Goal: Task Accomplishment & Management: Manage account settings

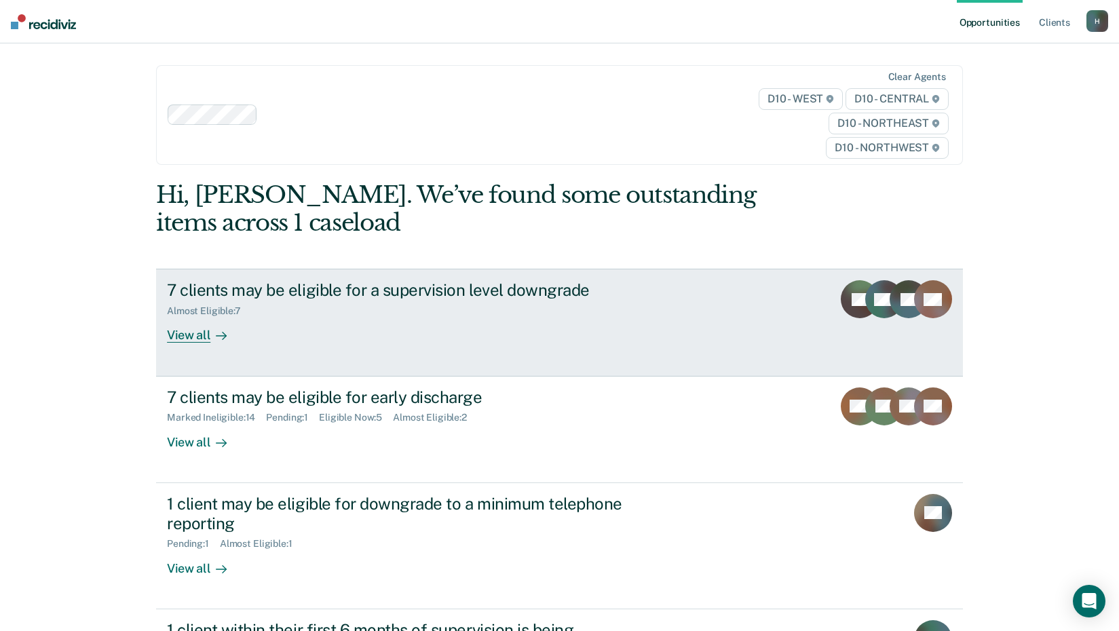
click at [191, 335] on div "View all" at bounding box center [205, 330] width 76 height 26
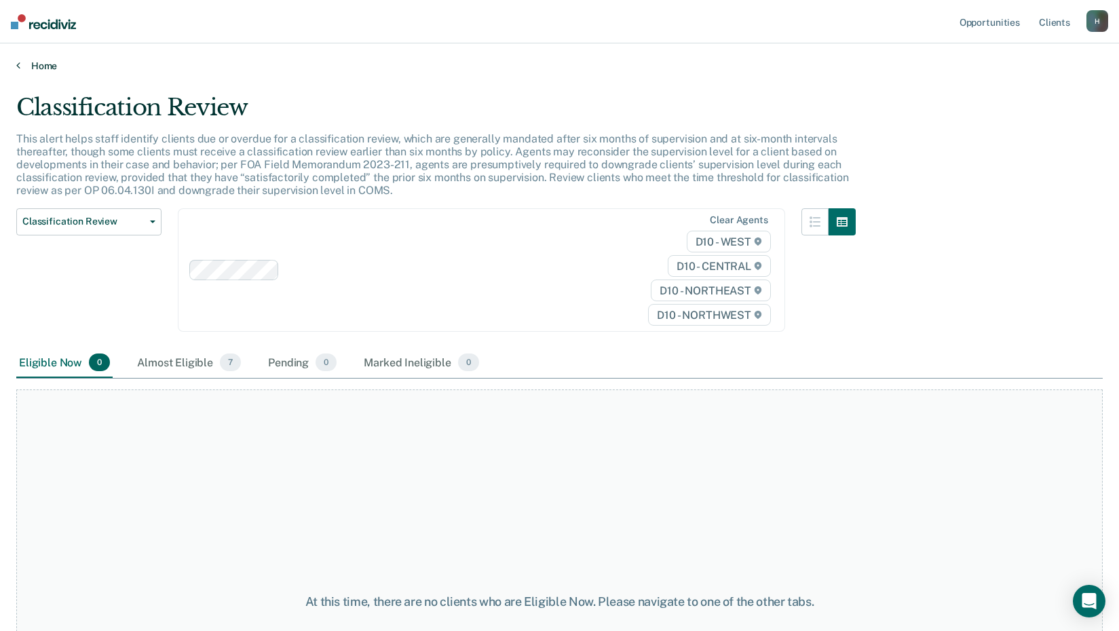
click at [31, 69] on link "Home" at bounding box center [559, 66] width 1086 height 12
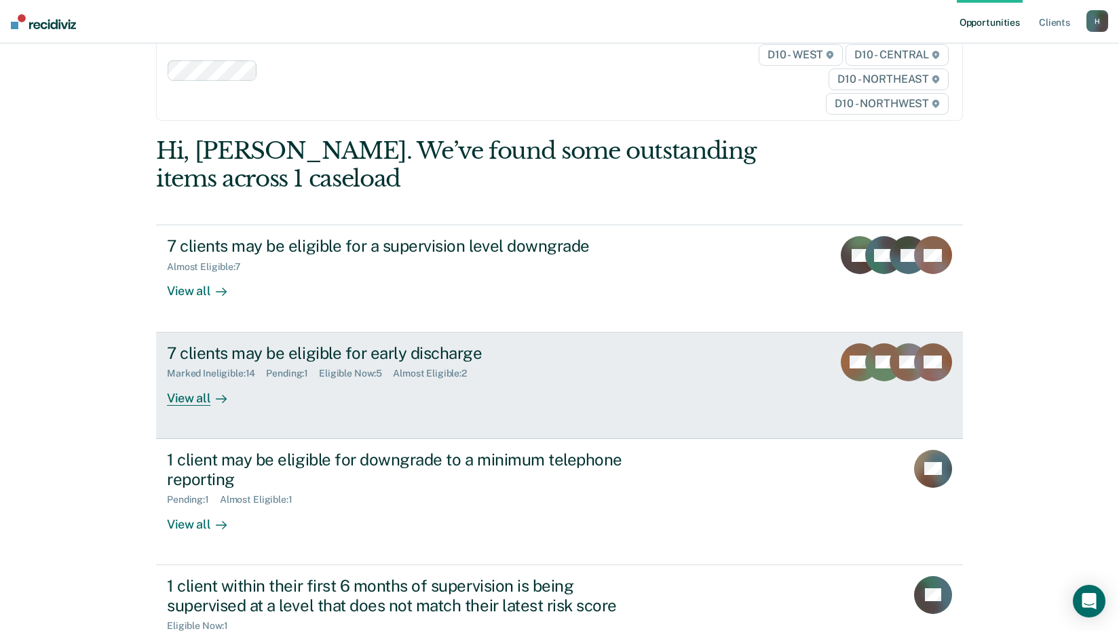
scroll to position [68, 0]
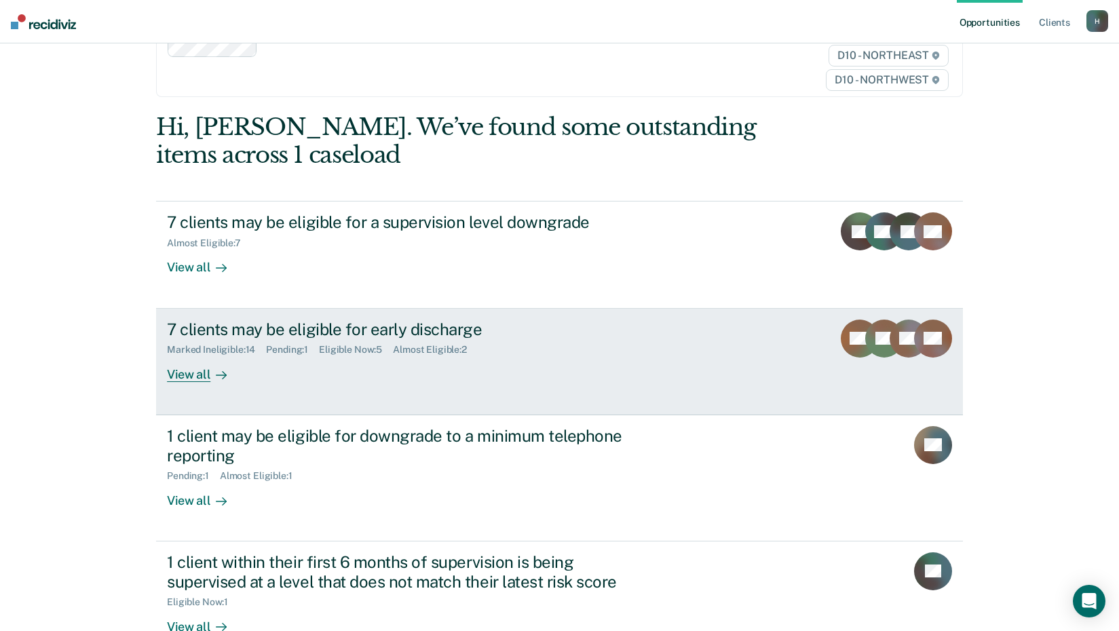
click at [185, 376] on div "View all" at bounding box center [205, 368] width 76 height 26
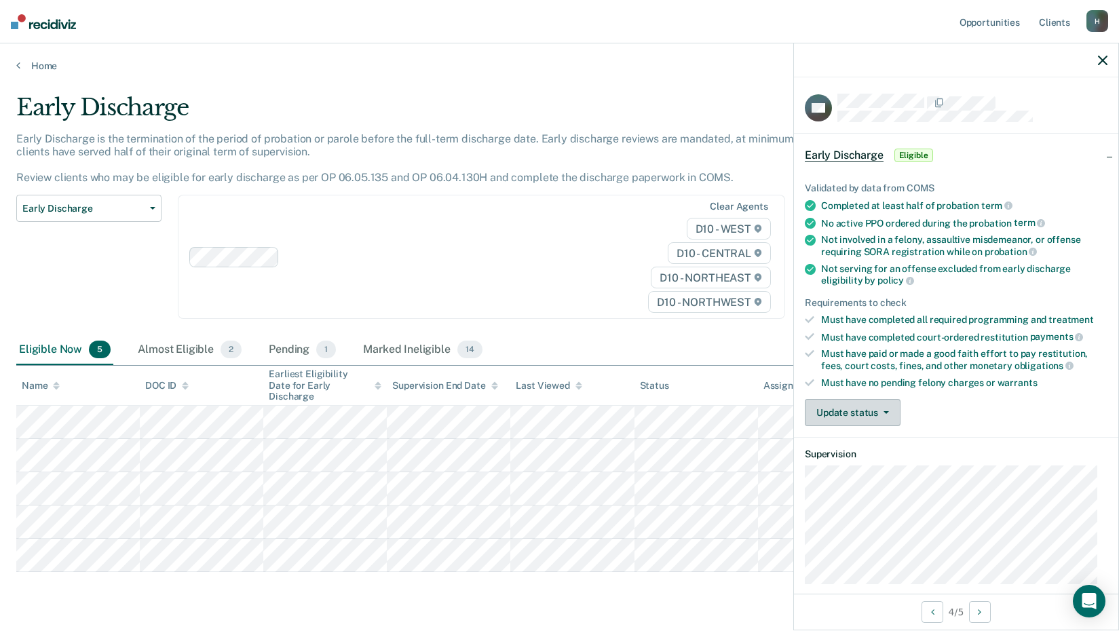
click at [855, 417] on button "Update status" at bounding box center [853, 412] width 96 height 27
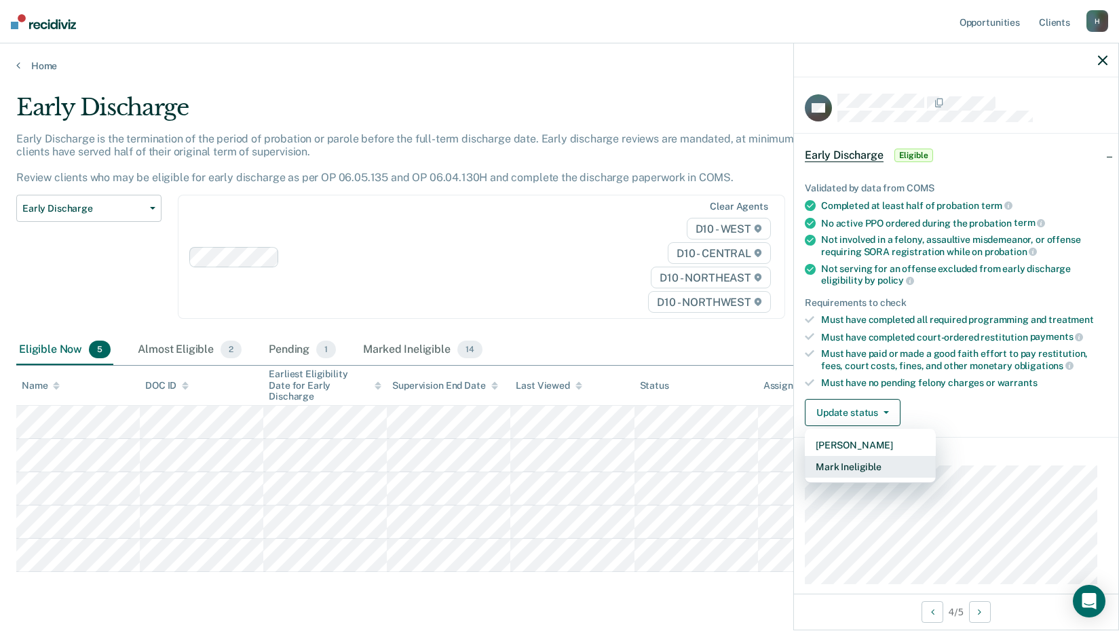
click at [849, 469] on button "Mark Ineligible" at bounding box center [870, 467] width 131 height 22
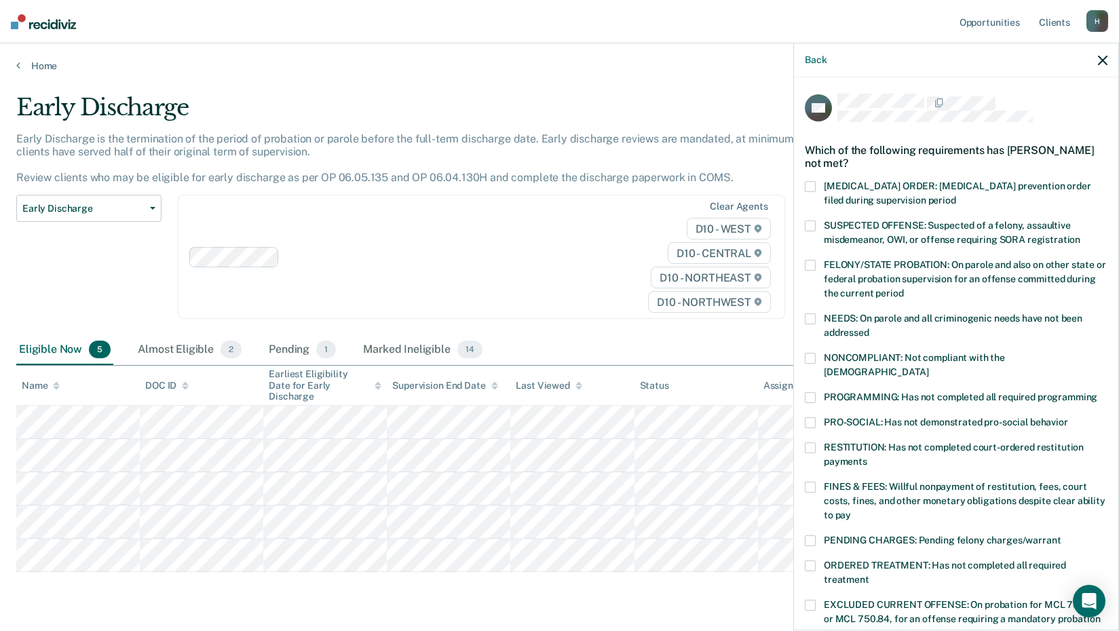
click at [805, 316] on span at bounding box center [810, 318] width 11 height 11
click at [809, 313] on span at bounding box center [810, 318] width 11 height 11
click at [808, 392] on span at bounding box center [810, 397] width 11 height 11
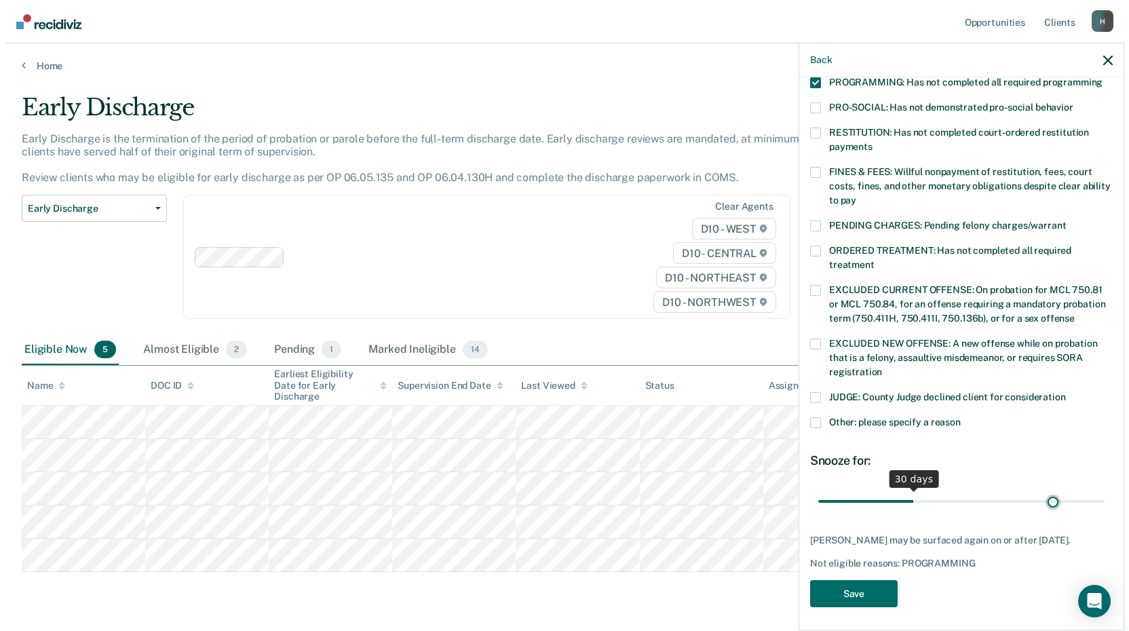
scroll to position [315, 0]
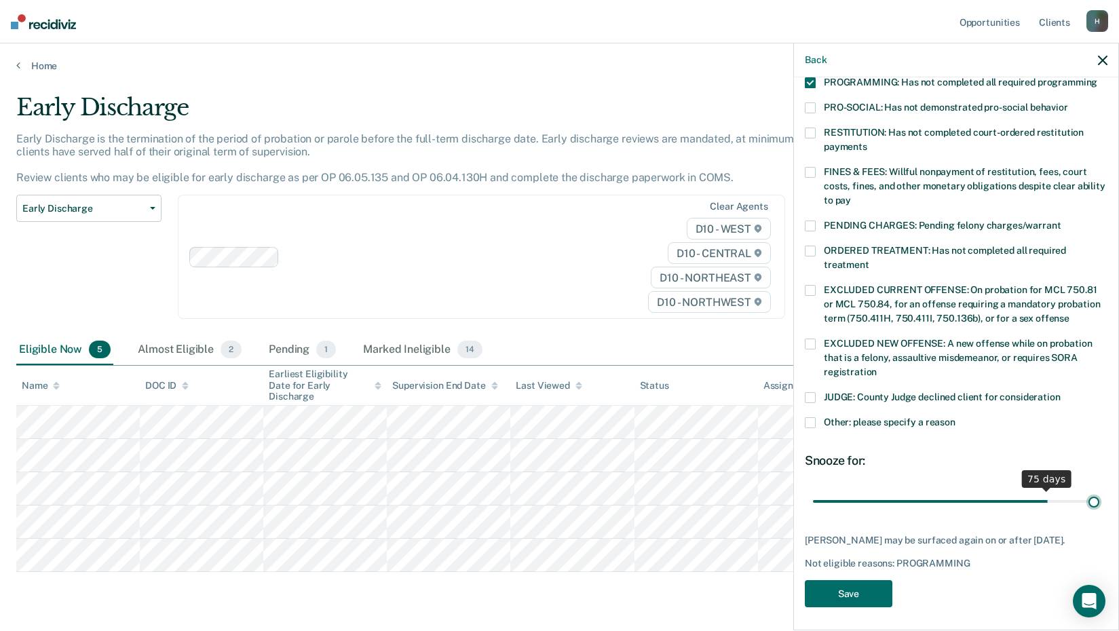
drag, startPoint x: 903, startPoint y: 486, endPoint x: 1100, endPoint y: 488, distance: 196.7
type input "90"
click at [1099, 489] on input "range" at bounding box center [956, 501] width 286 height 24
click at [840, 595] on button "Save" at bounding box center [849, 594] width 88 height 28
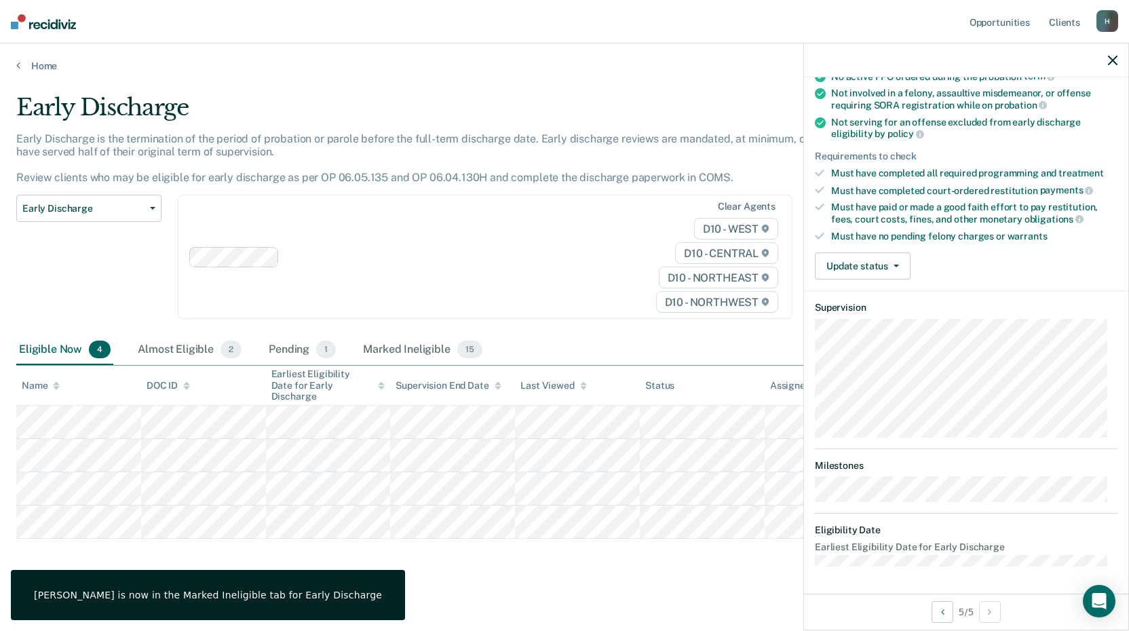
scroll to position [145, 0]
click at [894, 267] on icon "button" at bounding box center [895, 267] width 5 height 3
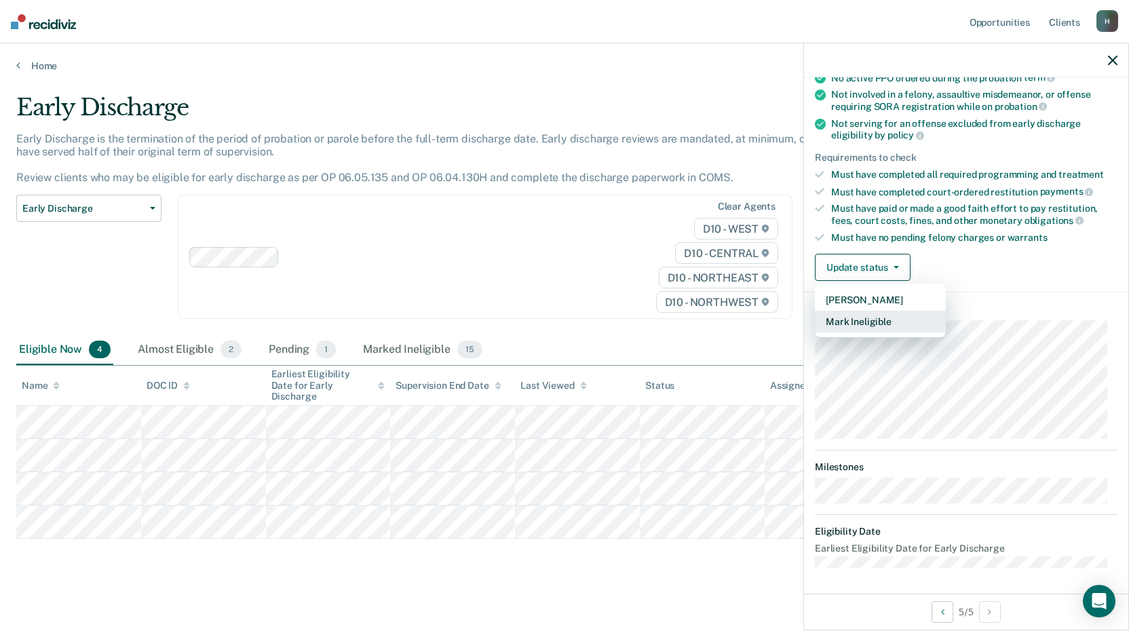
click at [851, 322] on button "Mark Ineligible" at bounding box center [880, 322] width 131 height 22
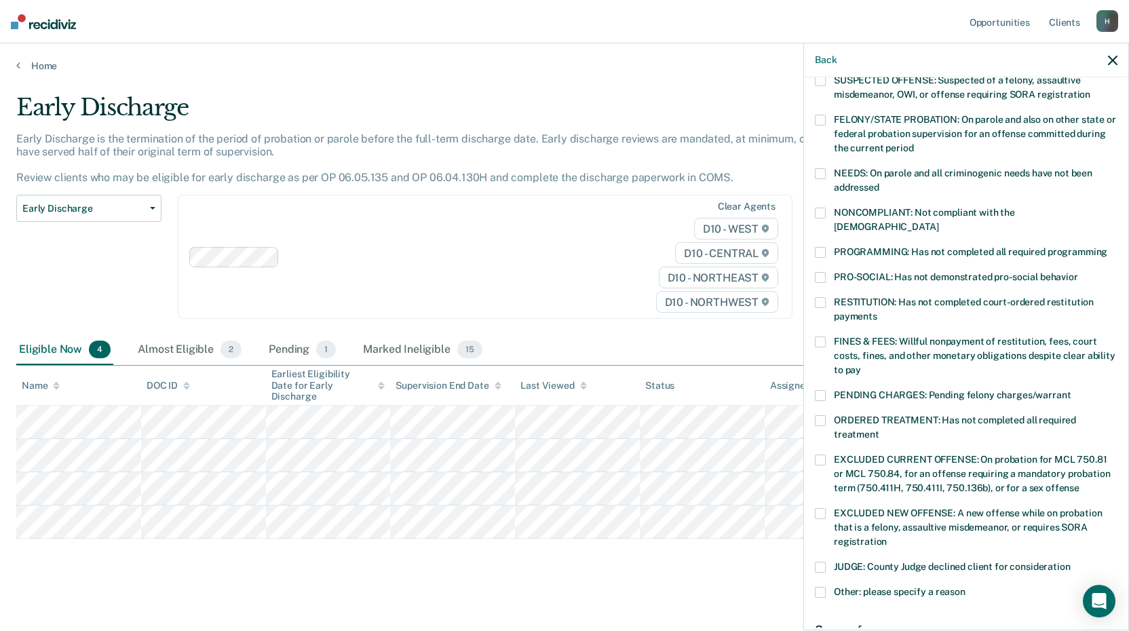
click at [817, 247] on span at bounding box center [820, 252] width 11 height 11
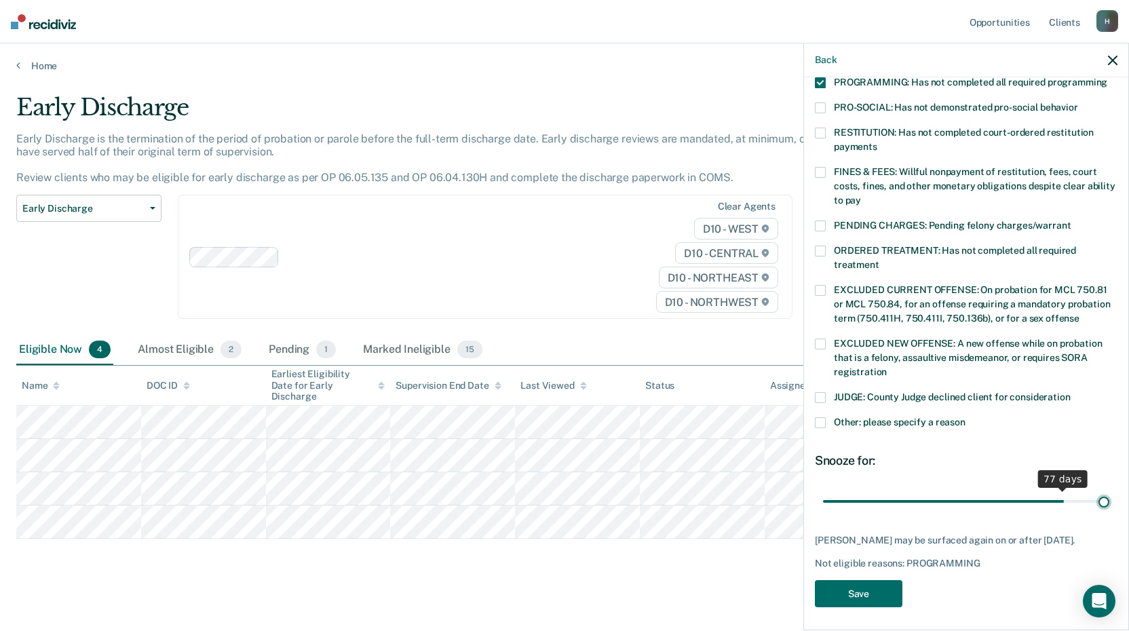
scroll to position [303, 0]
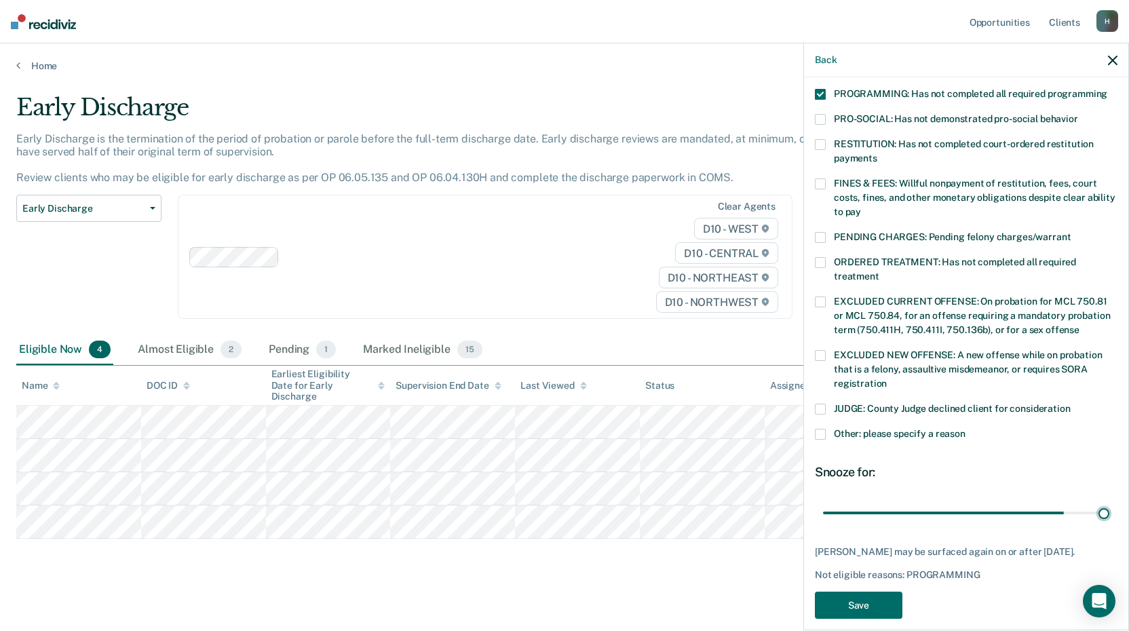
drag, startPoint x: 916, startPoint y: 486, endPoint x: 1126, endPoint y: 487, distance: 209.6
type input "90"
click at [1109, 501] on input "range" at bounding box center [966, 513] width 286 height 24
click at [846, 592] on button "Save" at bounding box center [859, 606] width 88 height 28
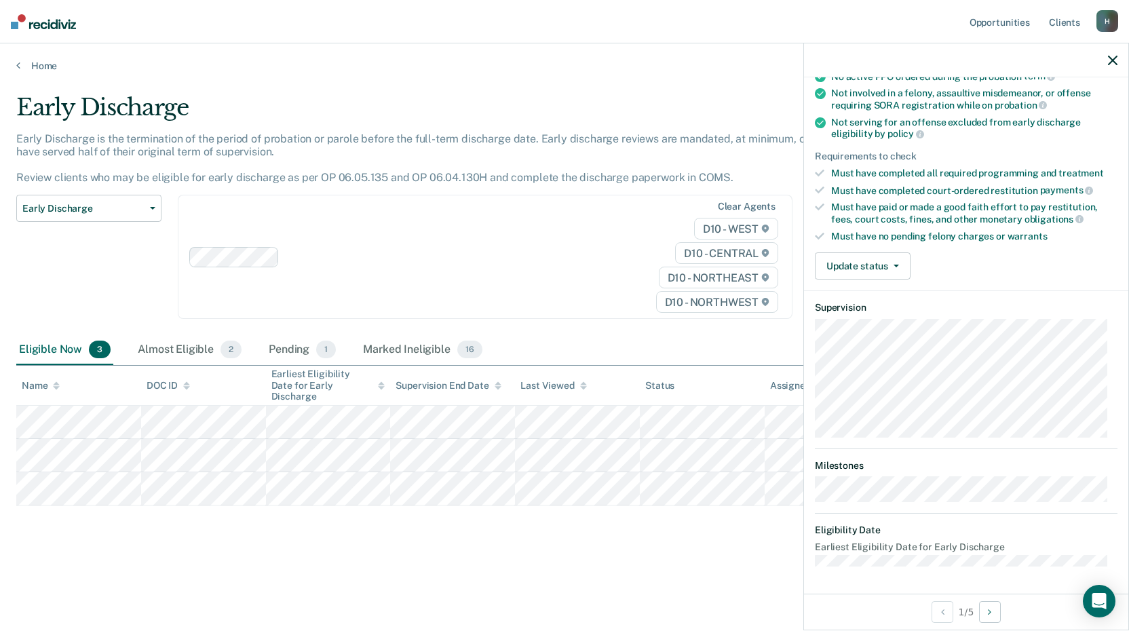
scroll to position [145, 0]
click at [864, 271] on button "Update status" at bounding box center [863, 267] width 96 height 27
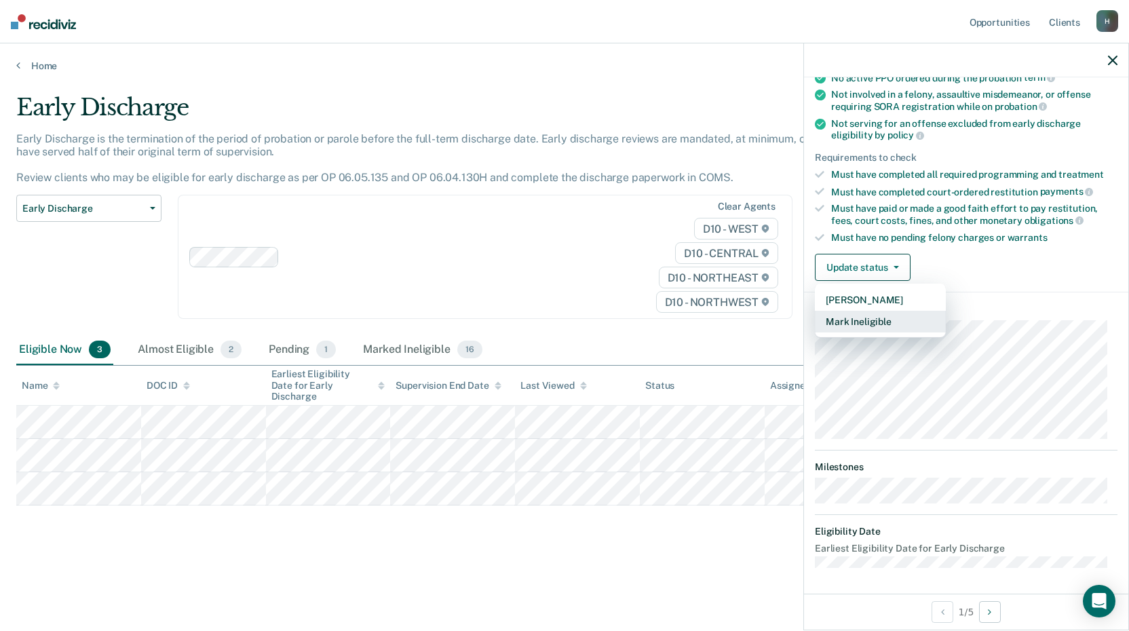
click at [862, 328] on button "Mark Ineligible" at bounding box center [880, 322] width 131 height 22
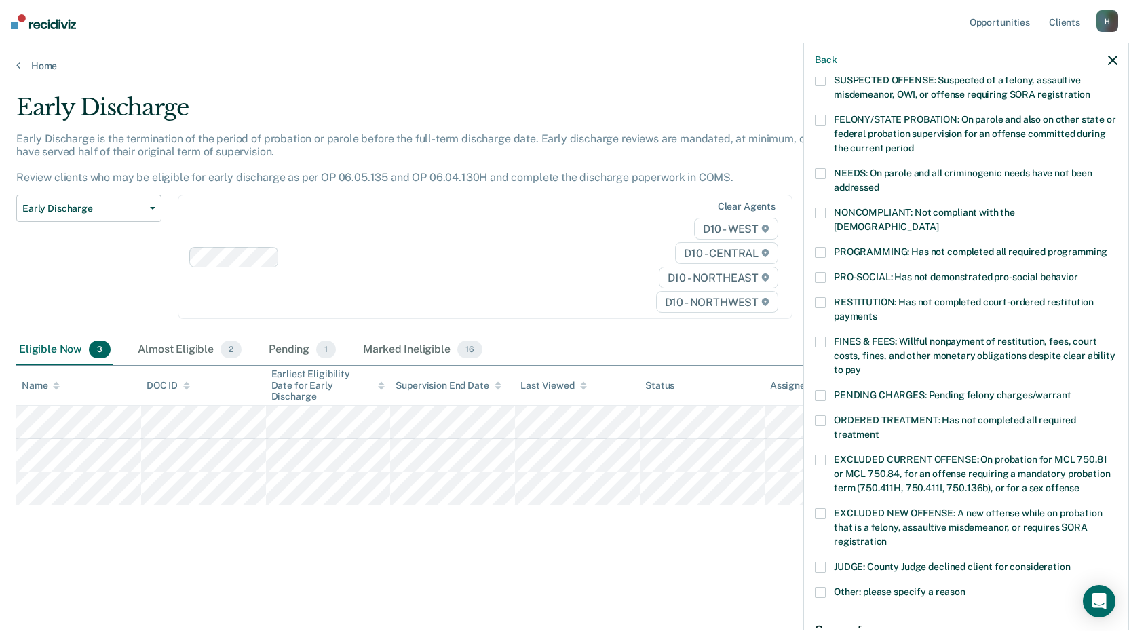
click at [825, 229] on div "NONCOMPLIANT: Not compliant with the [DEMOGRAPHIC_DATA]" at bounding box center [966, 227] width 303 height 39
click at [821, 209] on span at bounding box center [820, 213] width 11 height 11
click at [819, 247] on span at bounding box center [820, 252] width 11 height 11
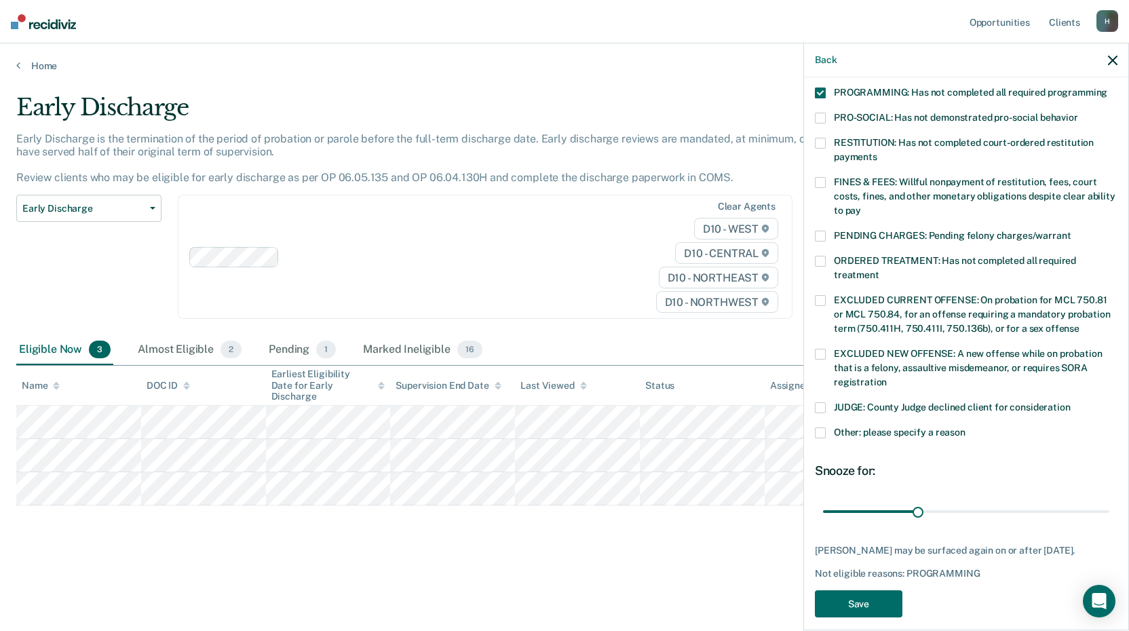
scroll to position [315, 0]
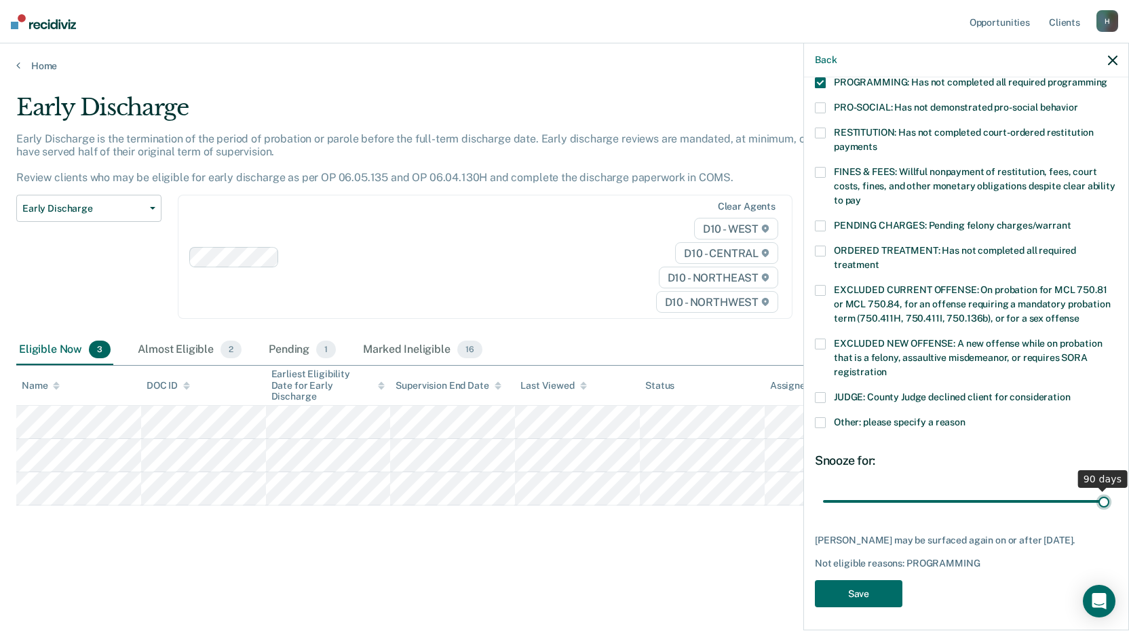
drag, startPoint x: 914, startPoint y: 488, endPoint x: 1122, endPoint y: 498, distance: 208.5
type input "90"
click at [1109, 498] on input "range" at bounding box center [966, 501] width 286 height 24
click at [858, 592] on button "Save" at bounding box center [859, 594] width 88 height 28
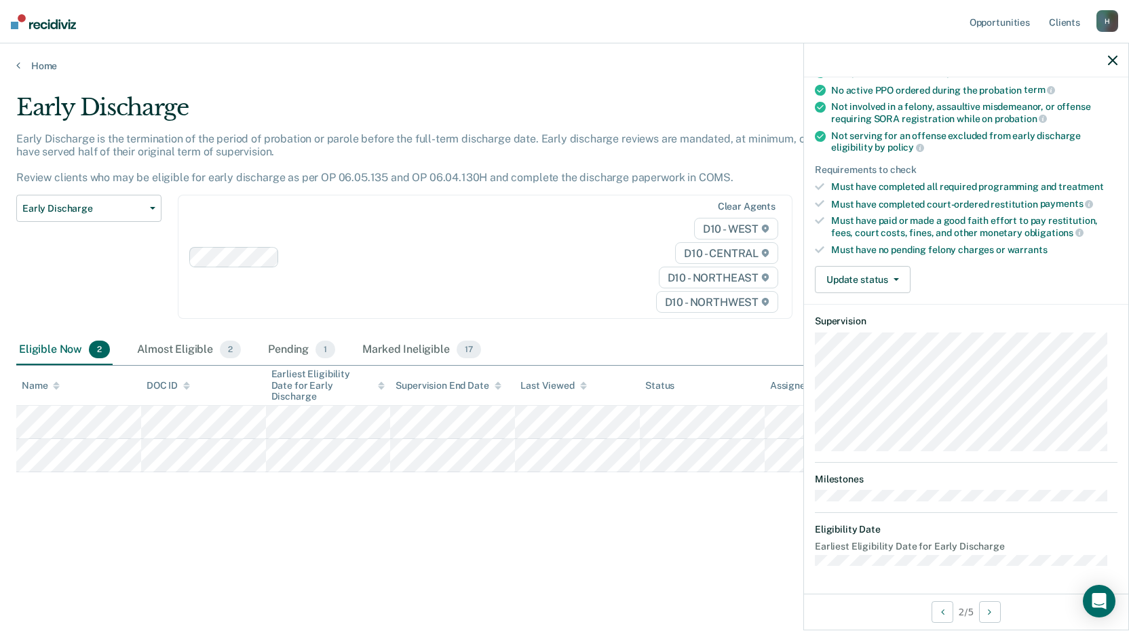
scroll to position [131, 0]
click at [893, 282] on button "Update status" at bounding box center [863, 281] width 96 height 27
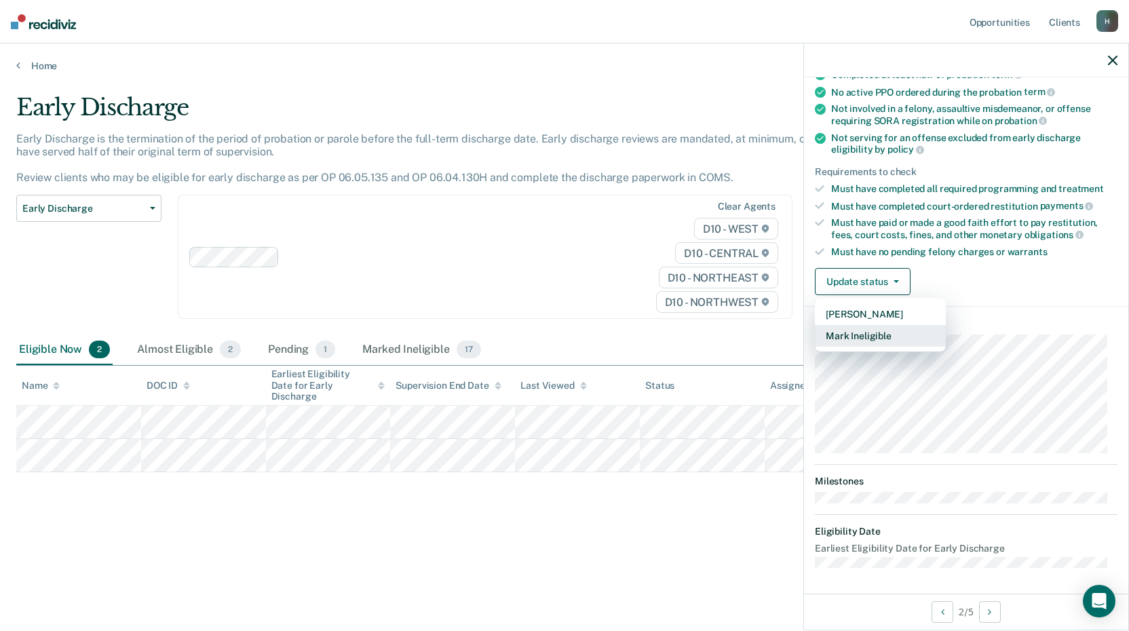
click at [870, 335] on button "Mark Ineligible" at bounding box center [880, 336] width 131 height 22
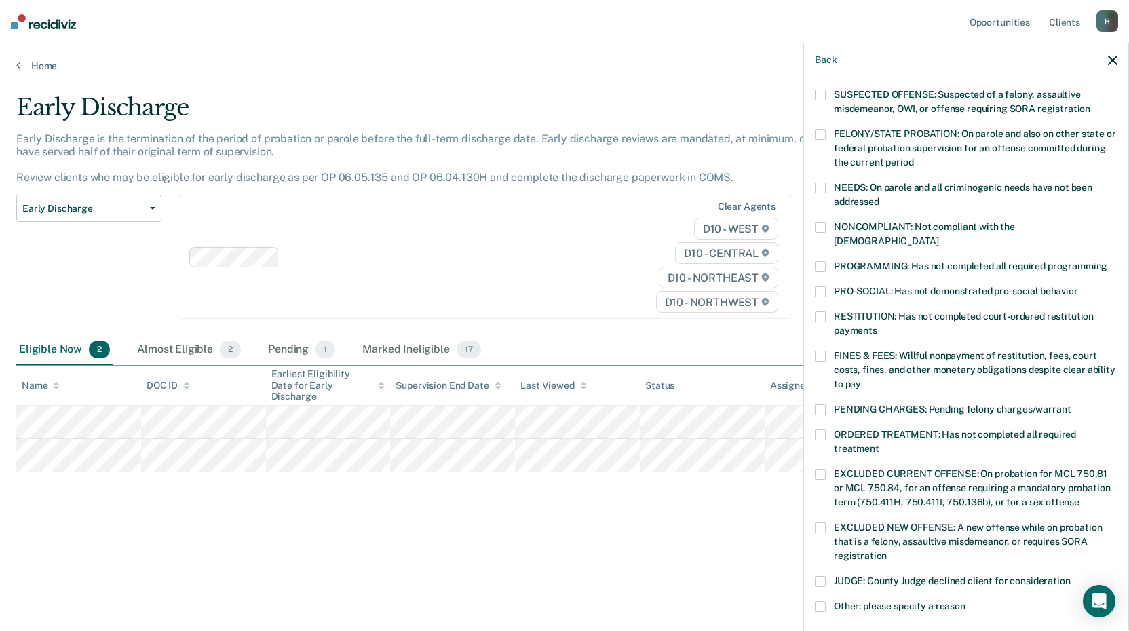
click at [830, 261] on label "PROGRAMMING: Has not completed all required programming" at bounding box center [966, 268] width 303 height 14
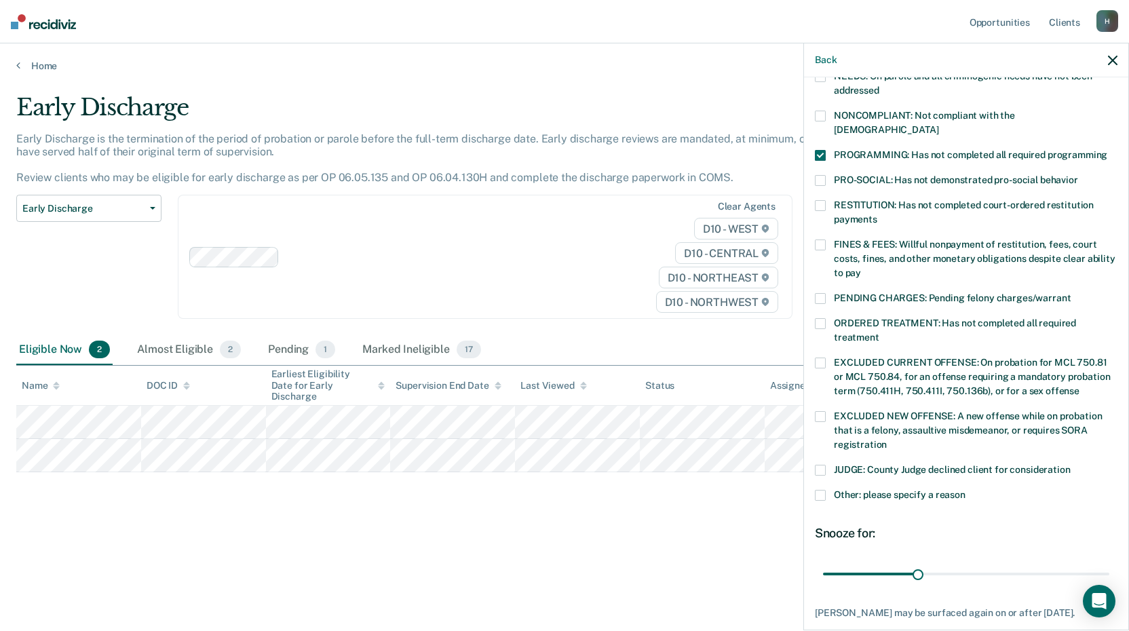
scroll to position [315, 0]
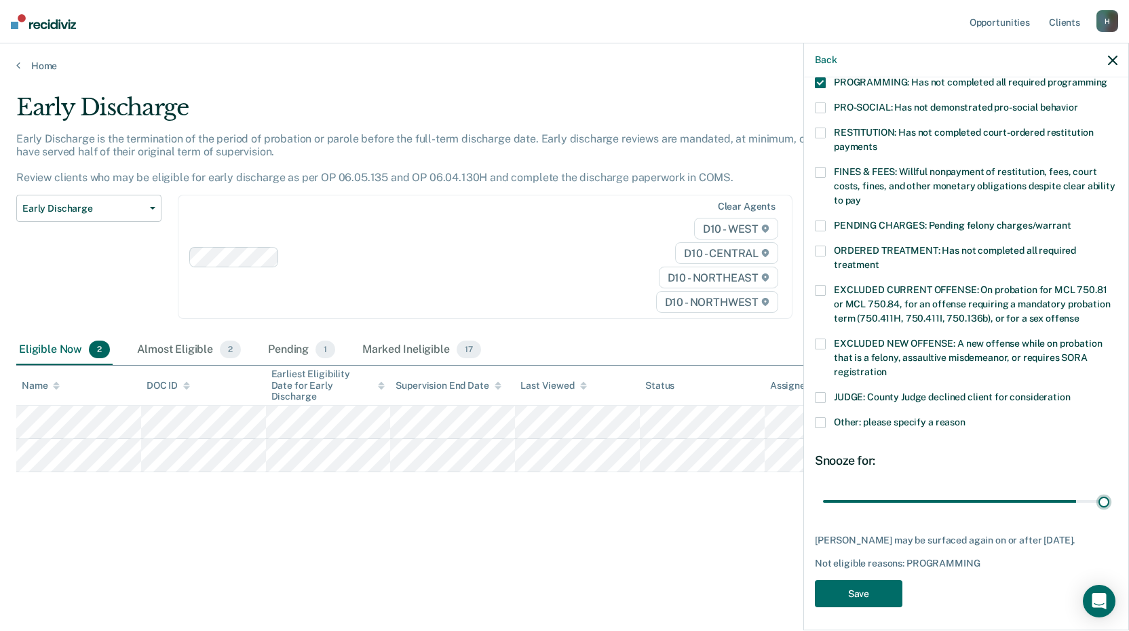
drag, startPoint x: 912, startPoint y: 484, endPoint x: 1108, endPoint y: 502, distance: 196.9
type input "90"
click at [1100, 496] on input "range" at bounding box center [966, 501] width 286 height 24
click at [856, 590] on button "Save" at bounding box center [859, 594] width 88 height 28
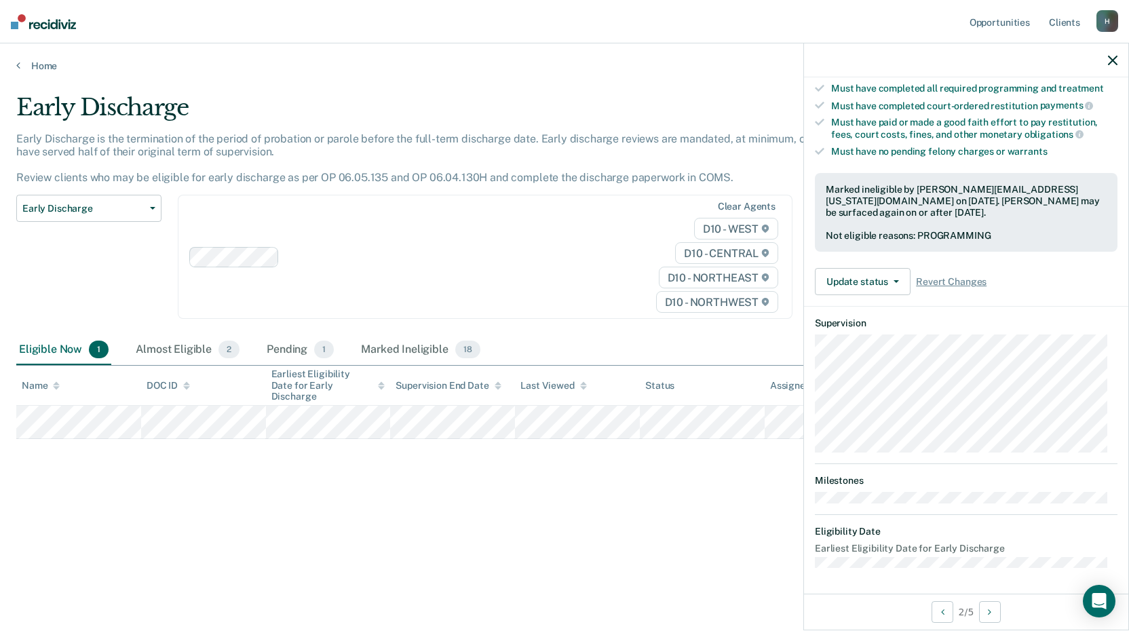
scroll to position [145, 0]
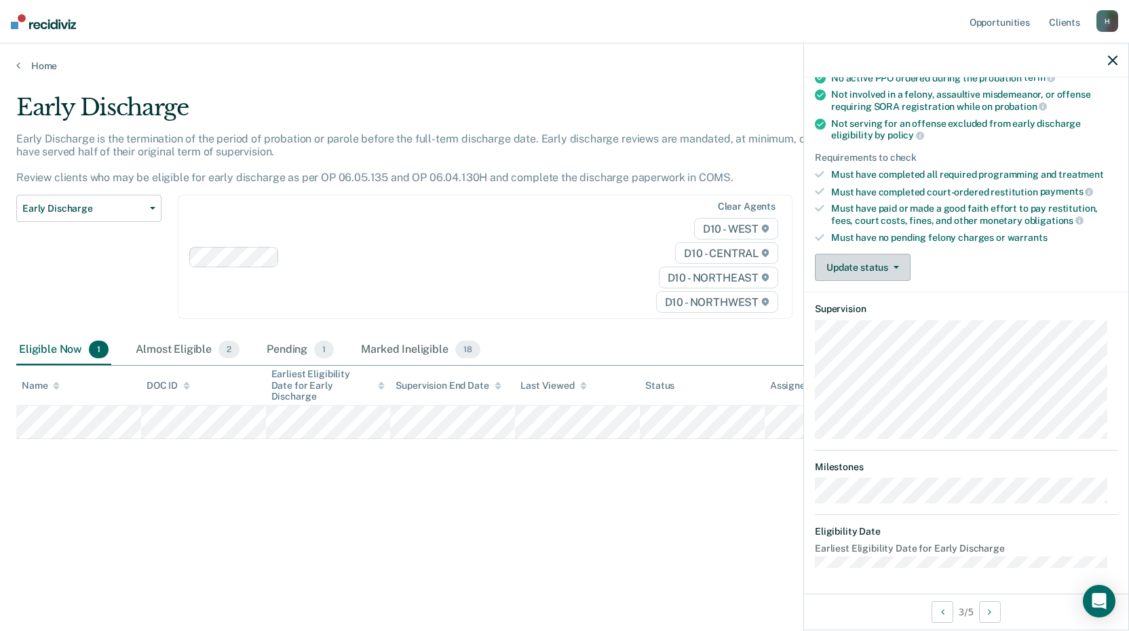
click at [858, 271] on button "Update status" at bounding box center [863, 267] width 96 height 27
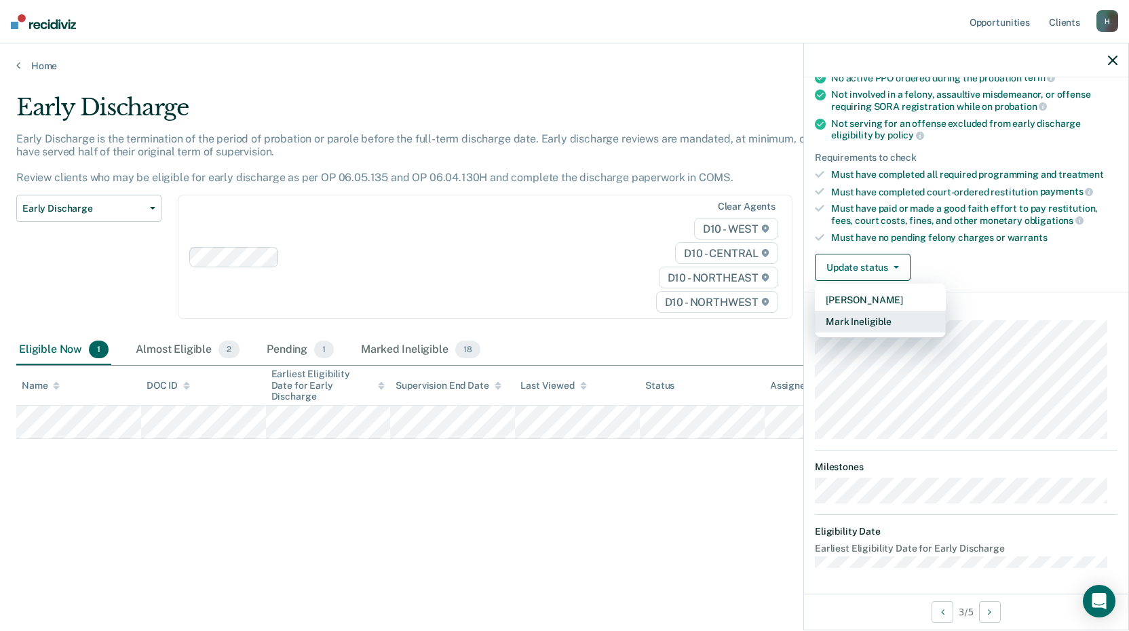
click at [875, 318] on button "Mark Ineligible" at bounding box center [880, 322] width 131 height 22
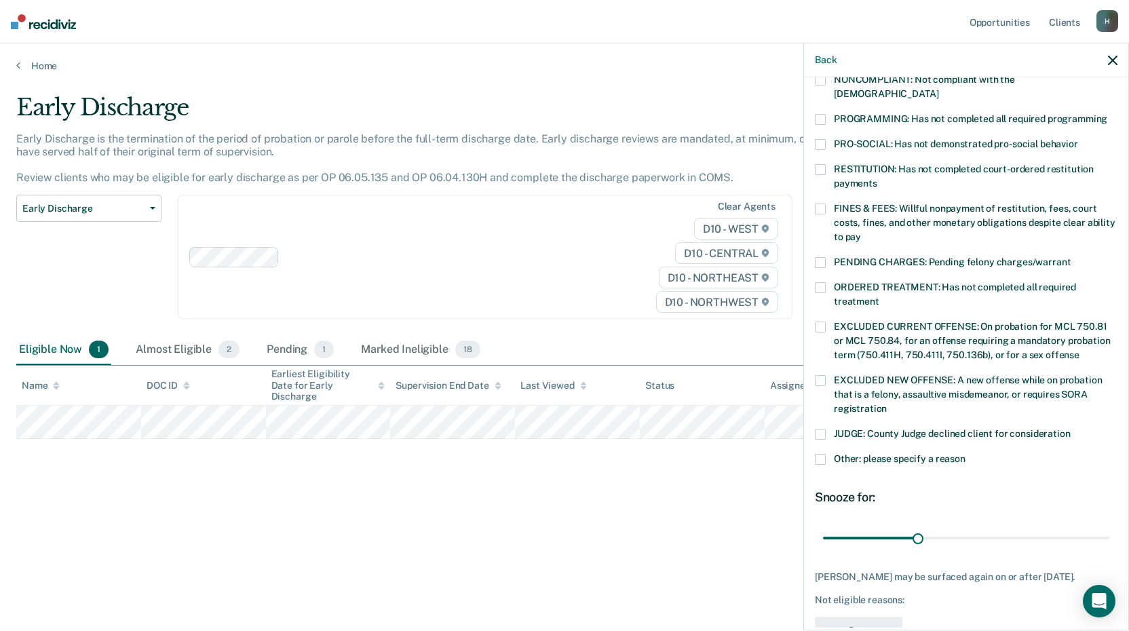
scroll to position [247, 0]
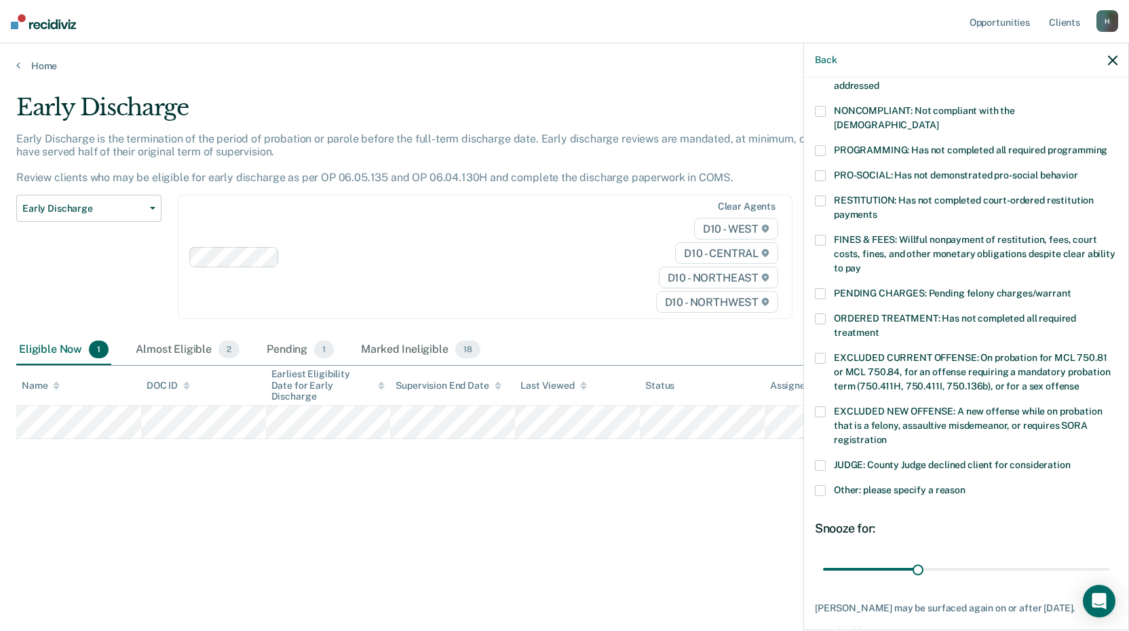
click at [819, 288] on span at bounding box center [820, 293] width 11 height 11
drag, startPoint x: 910, startPoint y: 554, endPoint x: 1093, endPoint y: 562, distance: 183.3
type input "90"
click at [1093, 562] on input "range" at bounding box center [966, 569] width 286 height 24
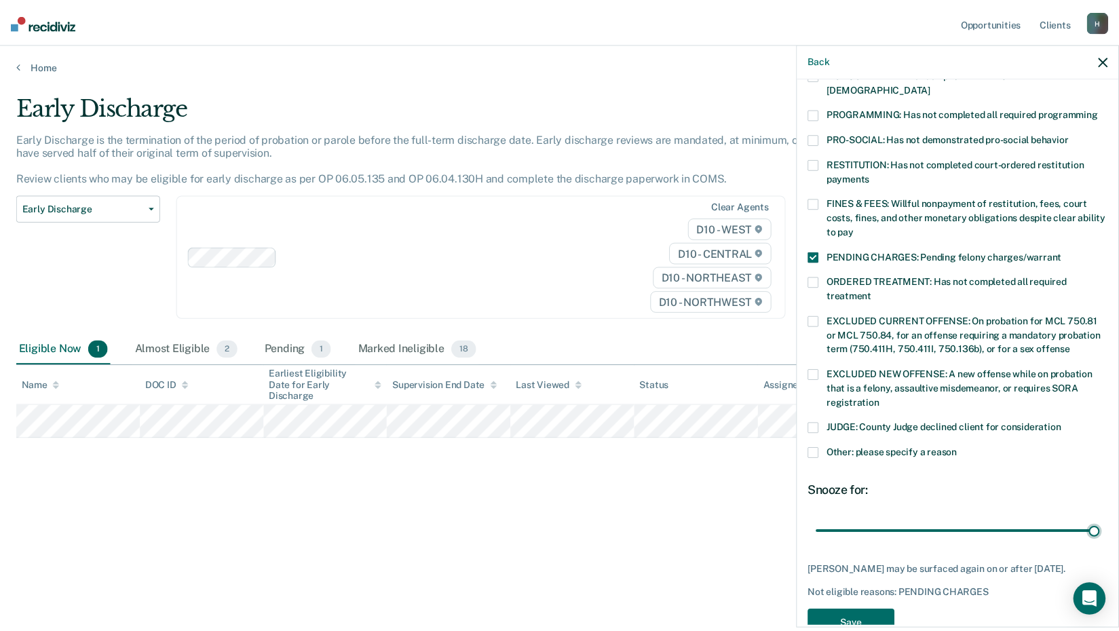
scroll to position [303, 0]
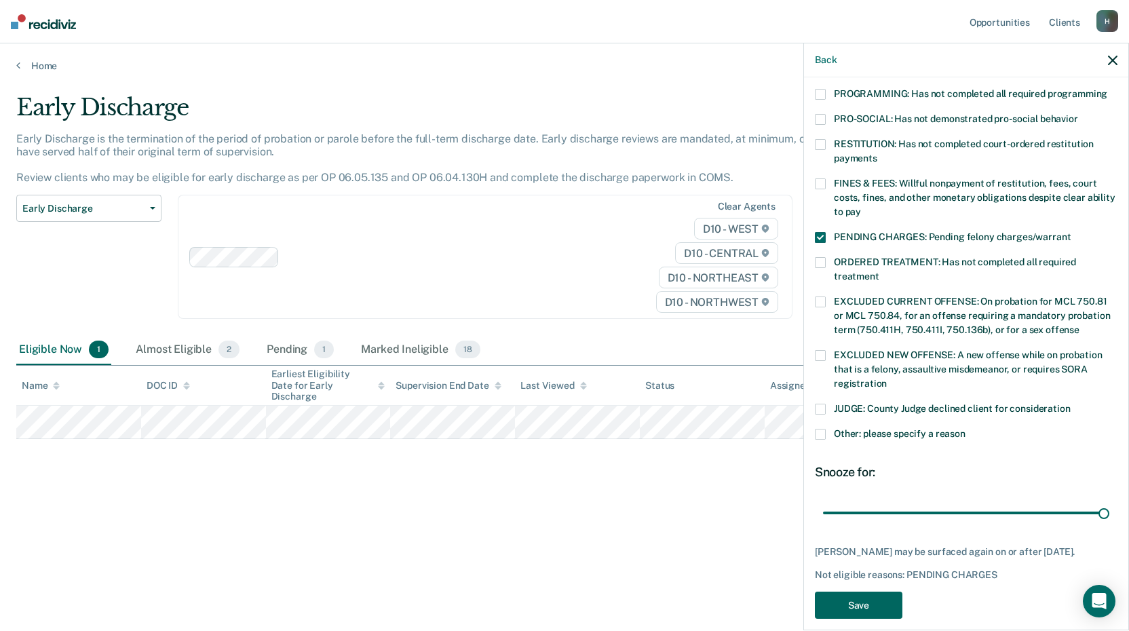
click at [867, 592] on button "Save" at bounding box center [859, 606] width 88 height 28
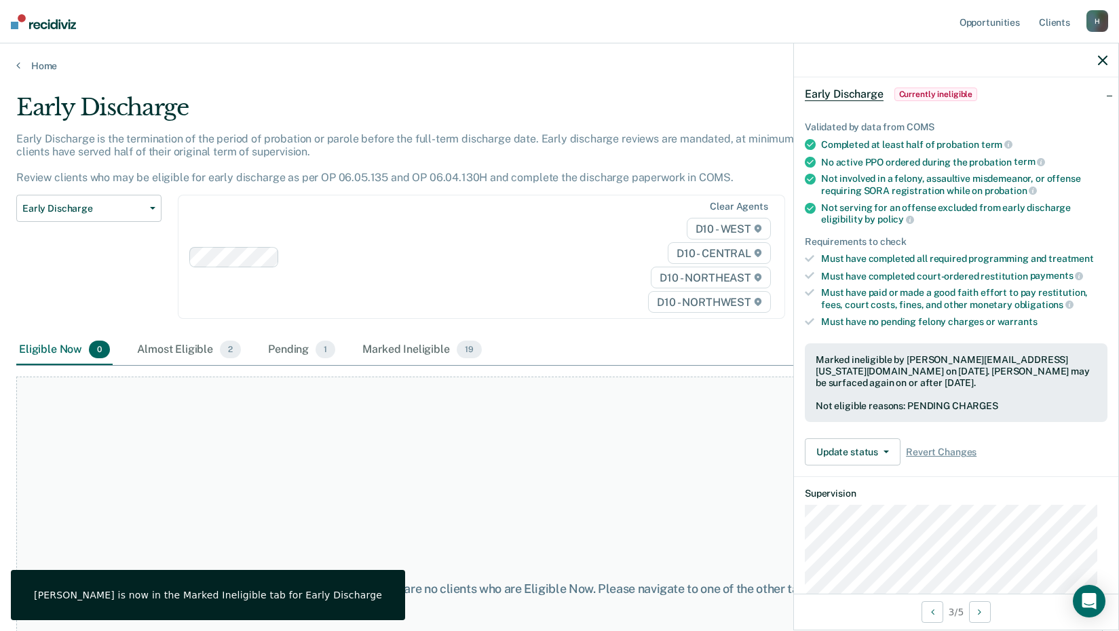
scroll to position [0, 0]
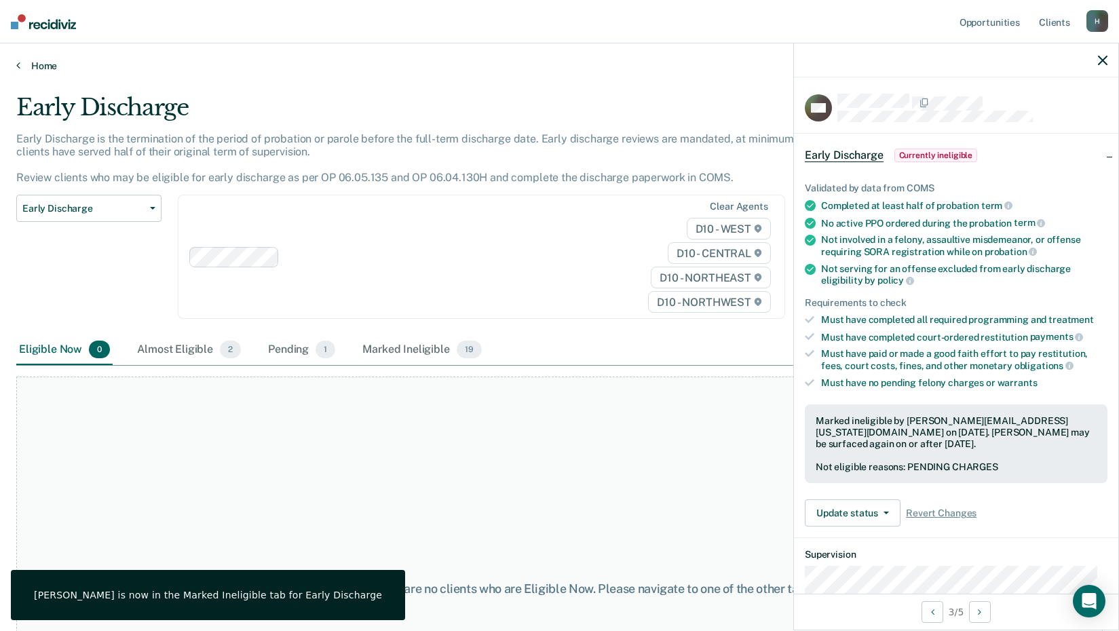
click at [41, 65] on link "Home" at bounding box center [559, 66] width 1086 height 12
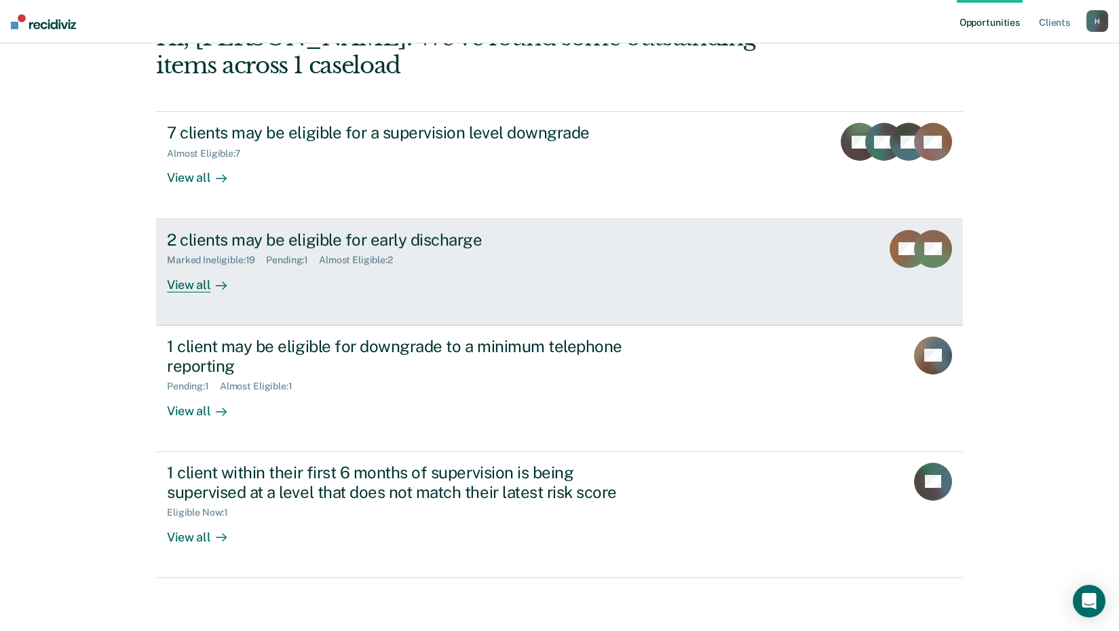
scroll to position [188, 0]
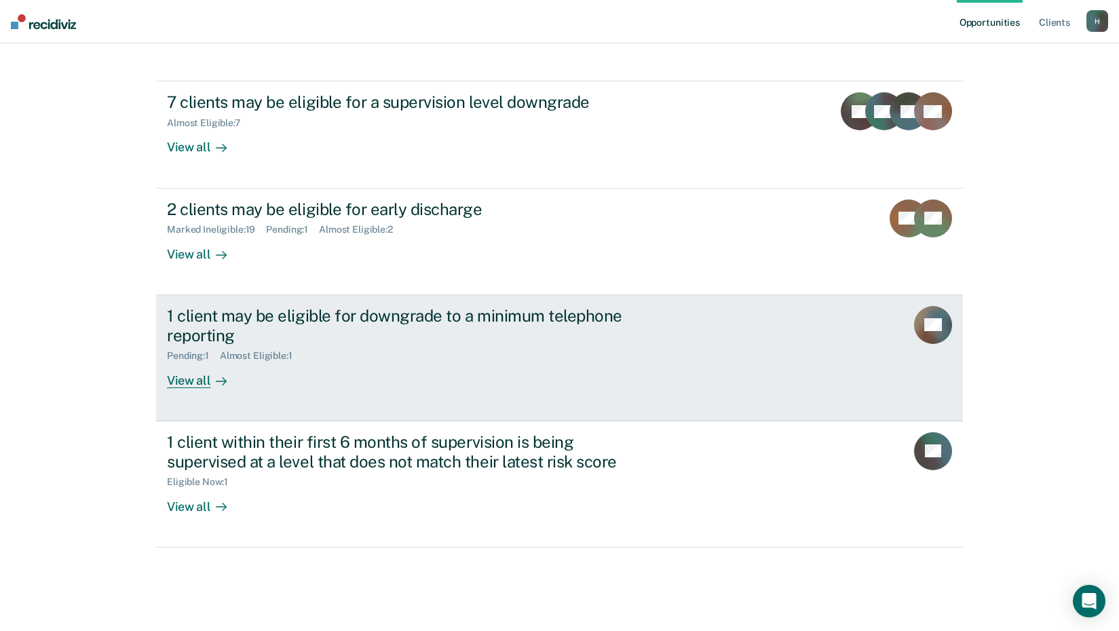
click at [176, 375] on div "View all" at bounding box center [205, 375] width 76 height 26
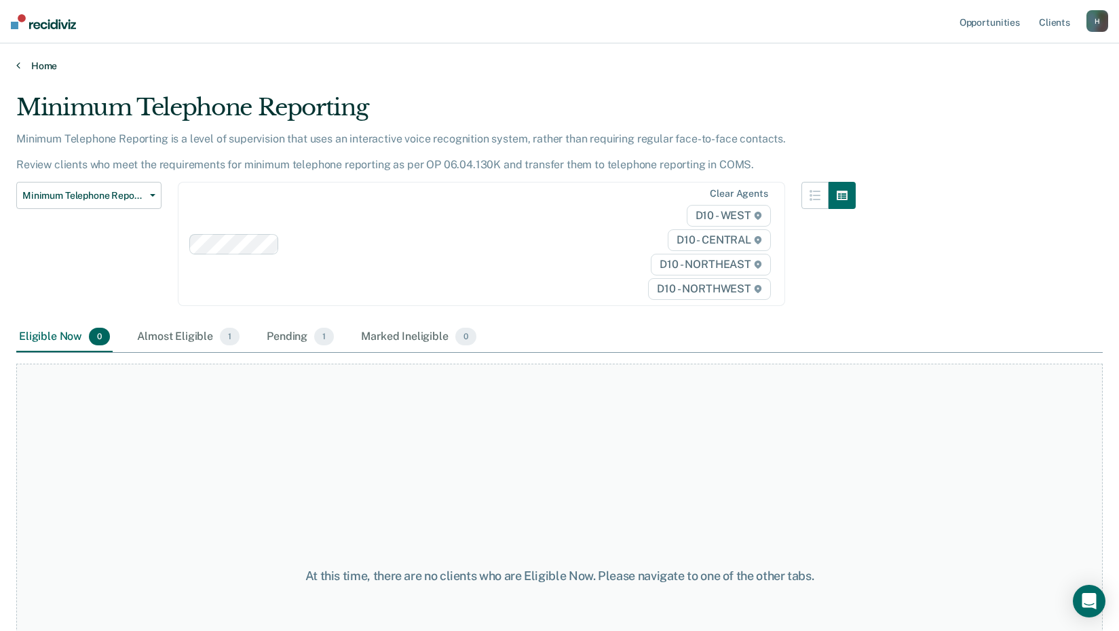
click at [28, 66] on link "Home" at bounding box center [559, 66] width 1086 height 12
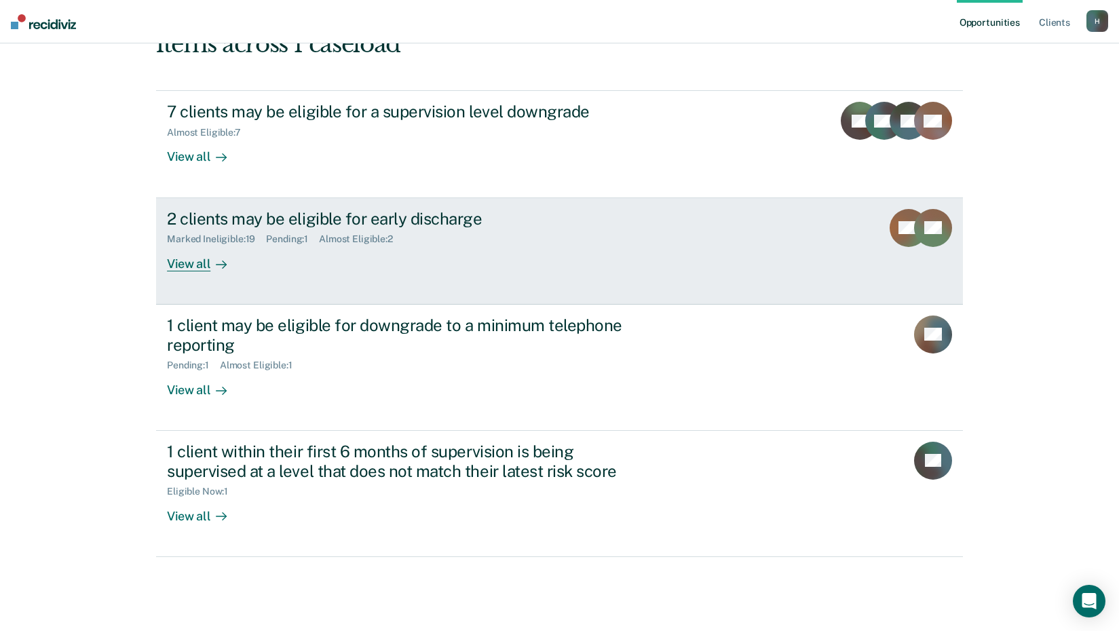
scroll to position [188, 0]
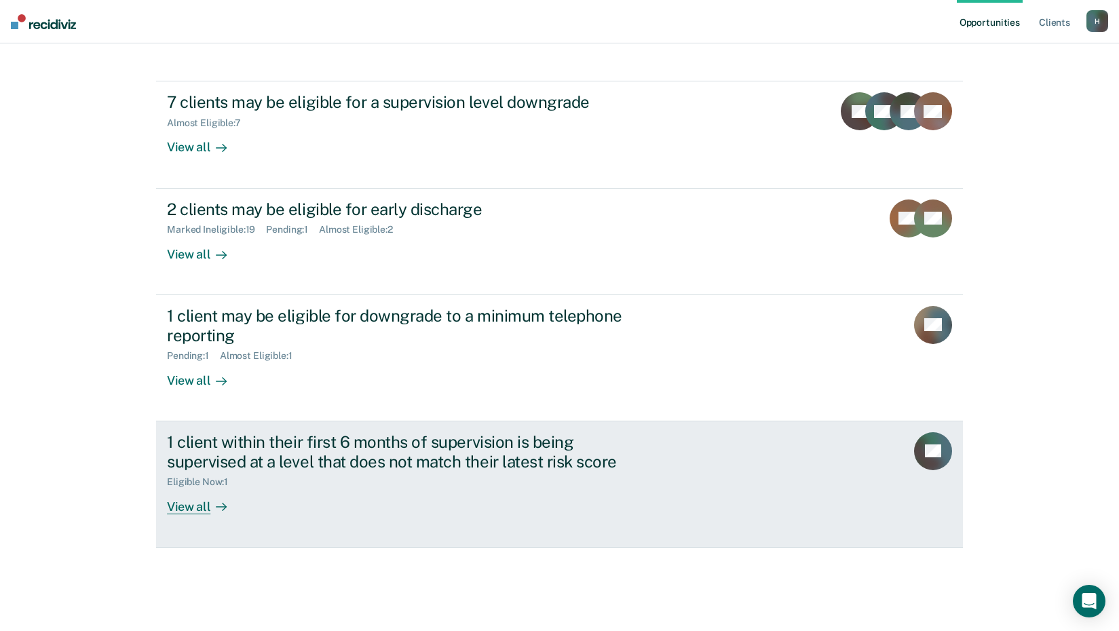
click at [189, 505] on div "View all" at bounding box center [205, 501] width 76 height 26
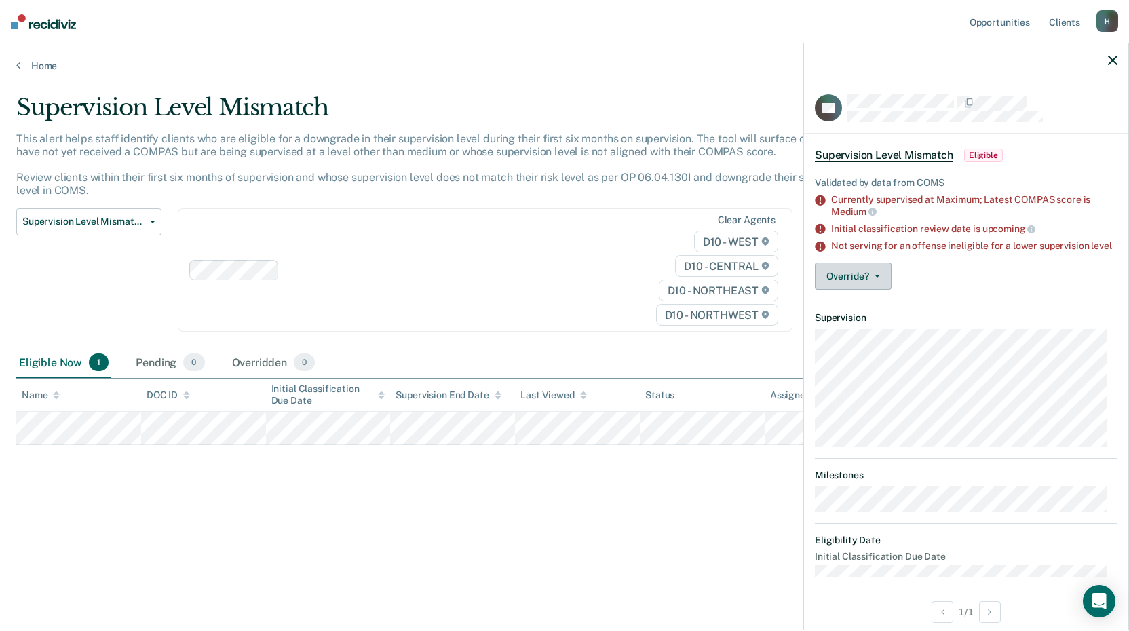
click at [876, 277] on icon "button" at bounding box center [876, 276] width 5 height 3
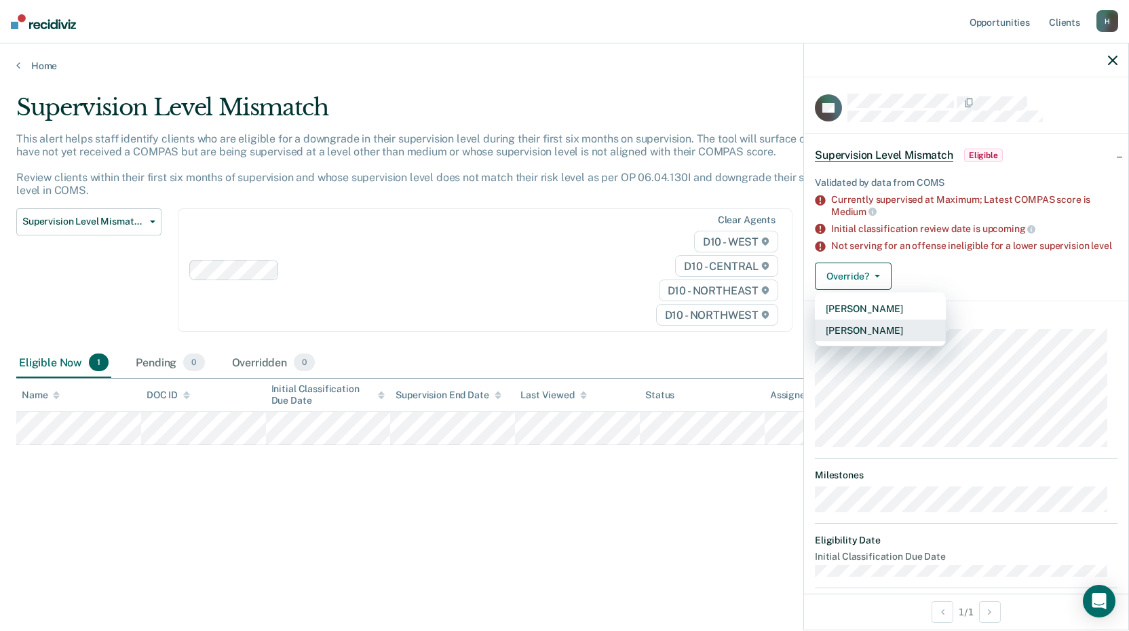
click at [851, 341] on button "[PERSON_NAME]" at bounding box center [880, 331] width 131 height 22
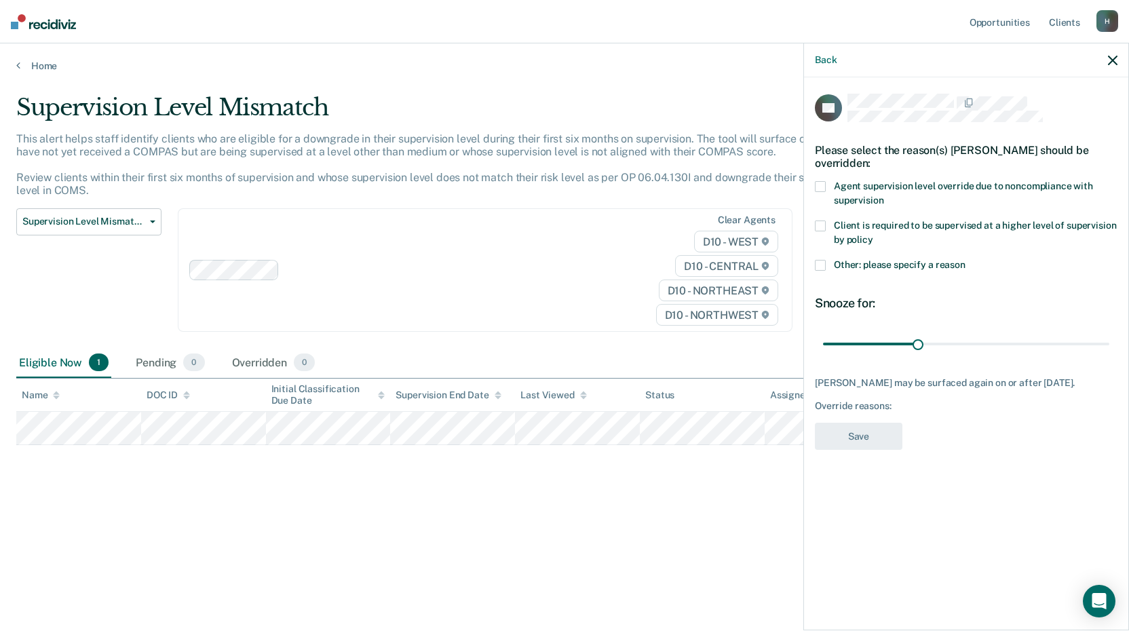
click at [867, 412] on div "Override reasons:" at bounding box center [966, 406] width 303 height 12
drag, startPoint x: 921, startPoint y: 342, endPoint x: 1114, endPoint y: 354, distance: 193.7
type input "90"
click at [1109, 354] on input "range" at bounding box center [966, 344] width 286 height 24
click at [820, 182] on span at bounding box center [820, 186] width 11 height 11
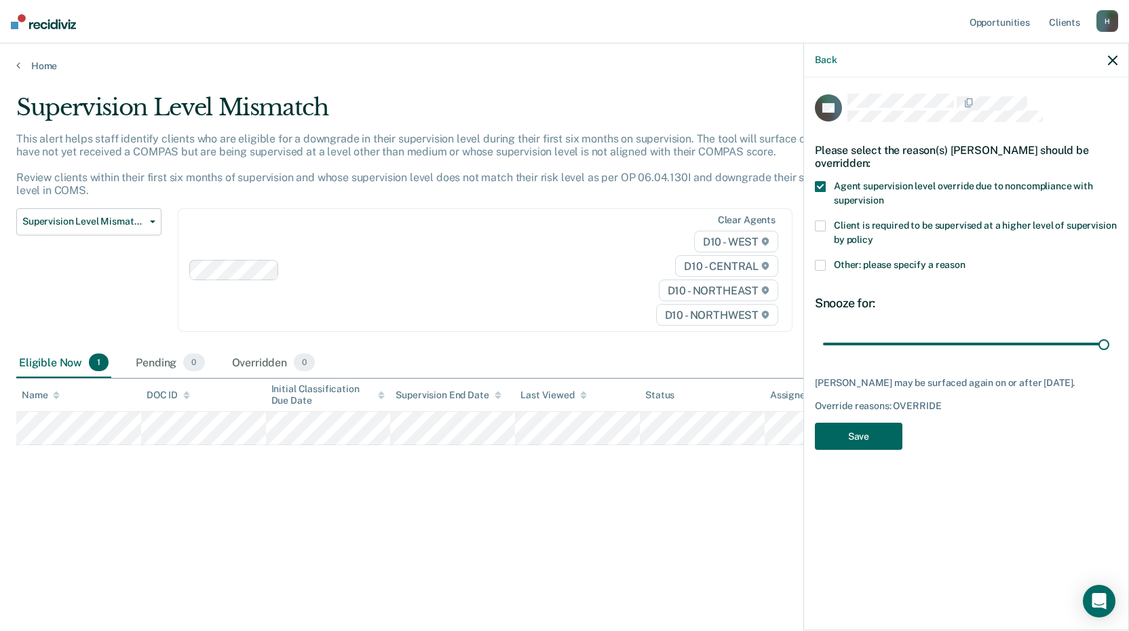
click at [865, 444] on button "Save" at bounding box center [859, 437] width 88 height 28
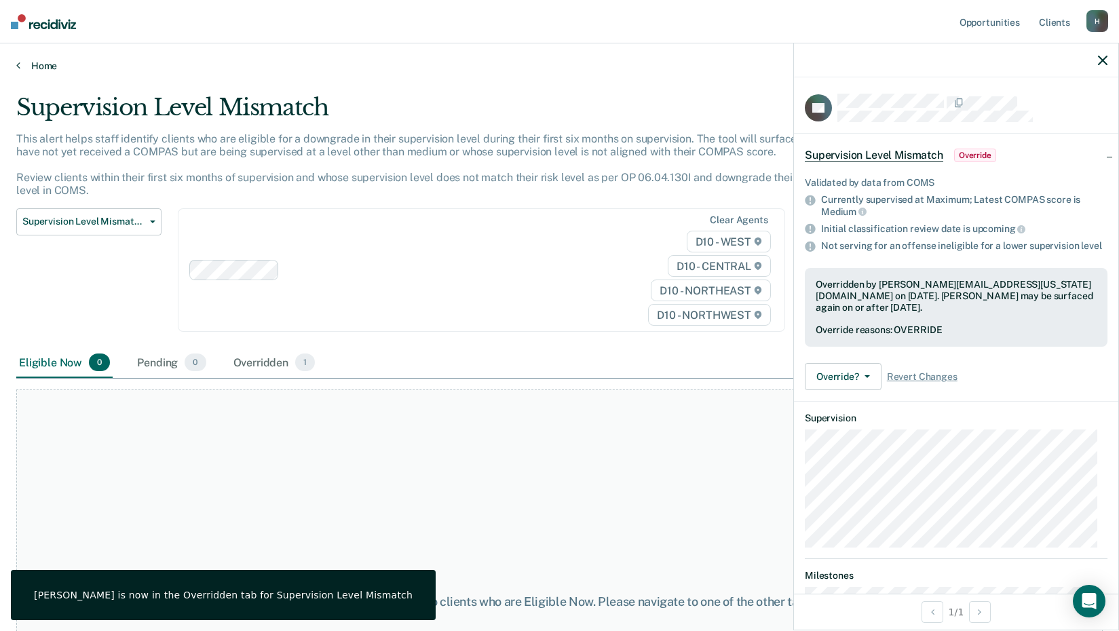
click at [26, 64] on link "Home" at bounding box center [559, 66] width 1086 height 12
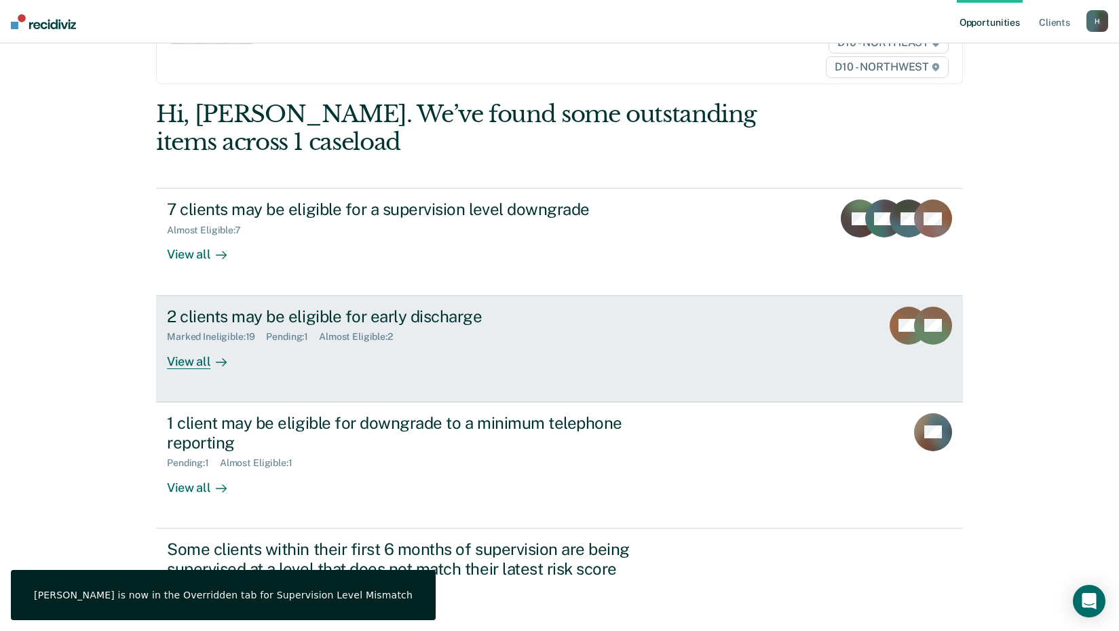
scroll to position [188, 0]
